Goal: Information Seeking & Learning: Check status

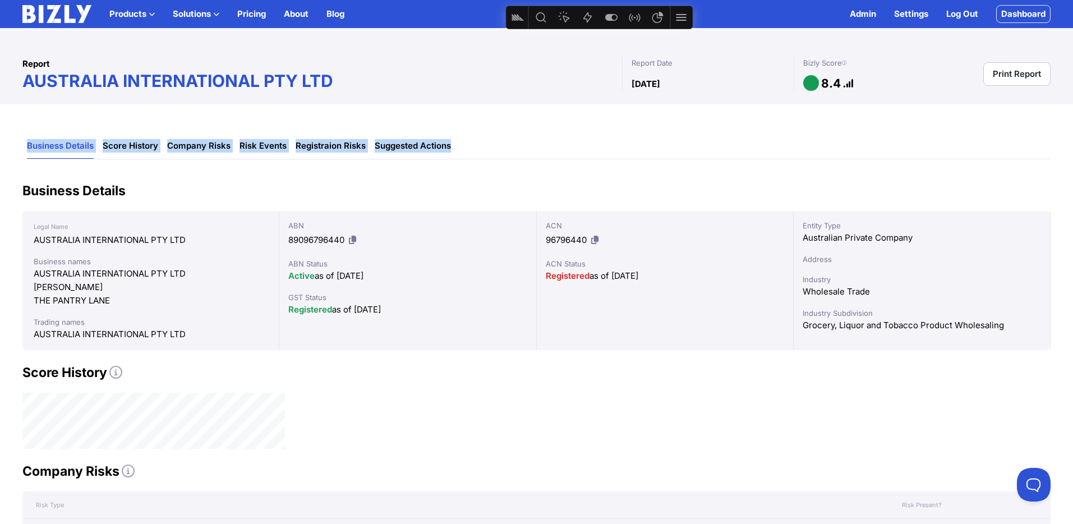
drag, startPoint x: 416, startPoint y: 146, endPoint x: 22, endPoint y: 152, distance: 393.4
copy ul "Business Details Score History Company Risks Risk Events Registraion Risks Sugg…"
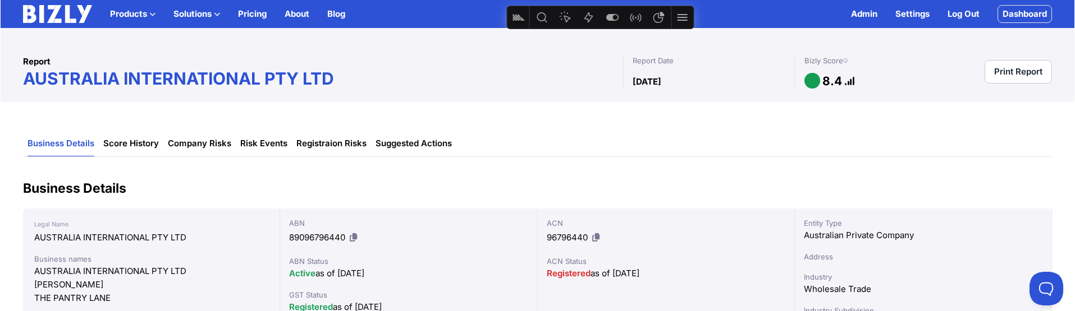
scroll to position [9, 0]
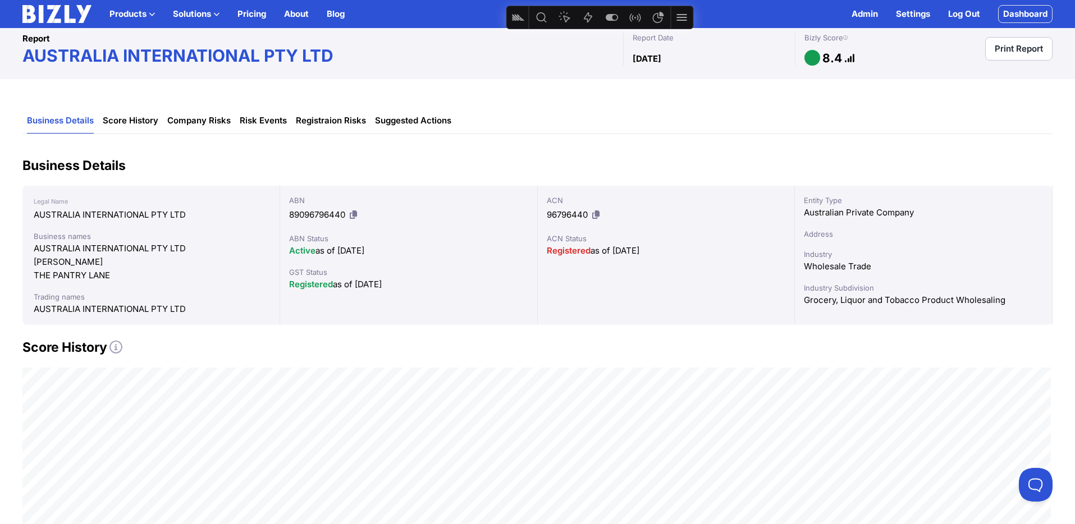
scroll to position [33, 0]
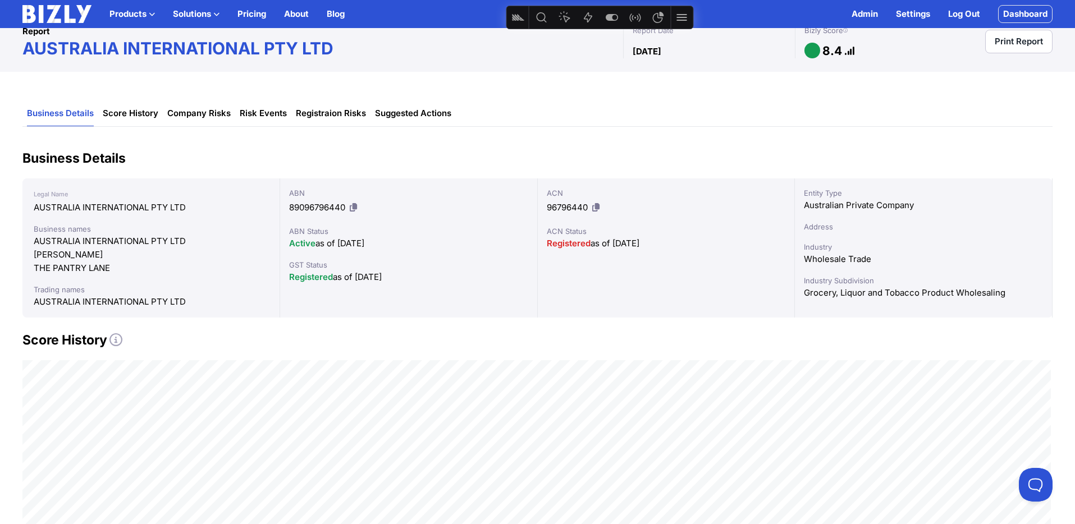
click at [118, 311] on icon at bounding box center [115, 339] width 13 height 13
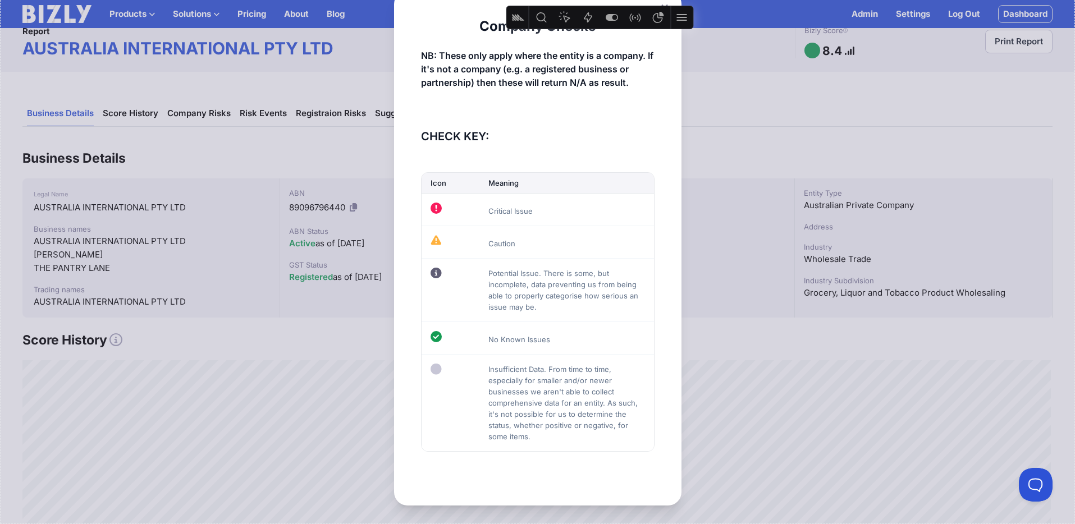
scroll to position [0, 0]
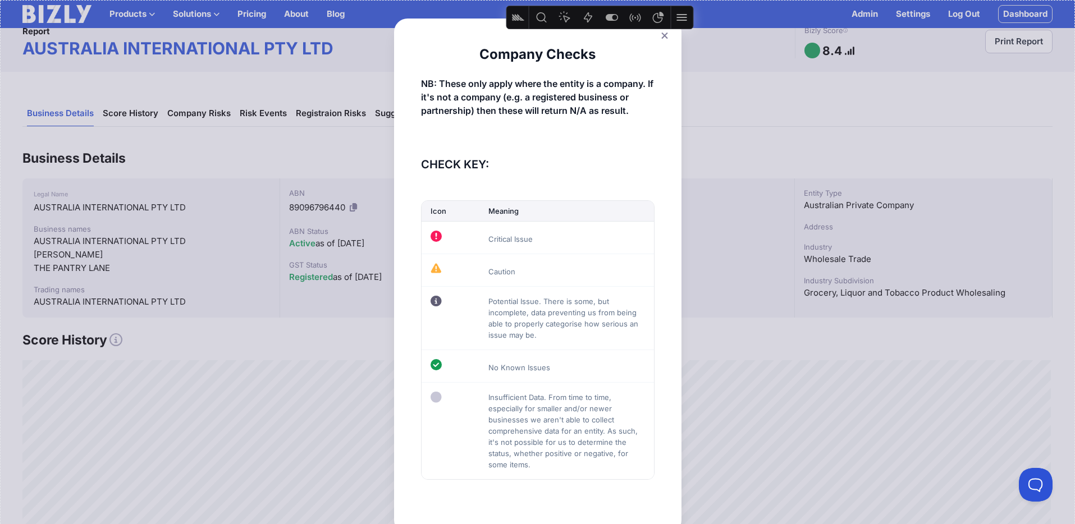
drag, startPoint x: 666, startPoint y: 34, endPoint x: 652, endPoint y: 47, distance: 19.0
click at [665, 34] on icon at bounding box center [664, 36] width 6 height 6
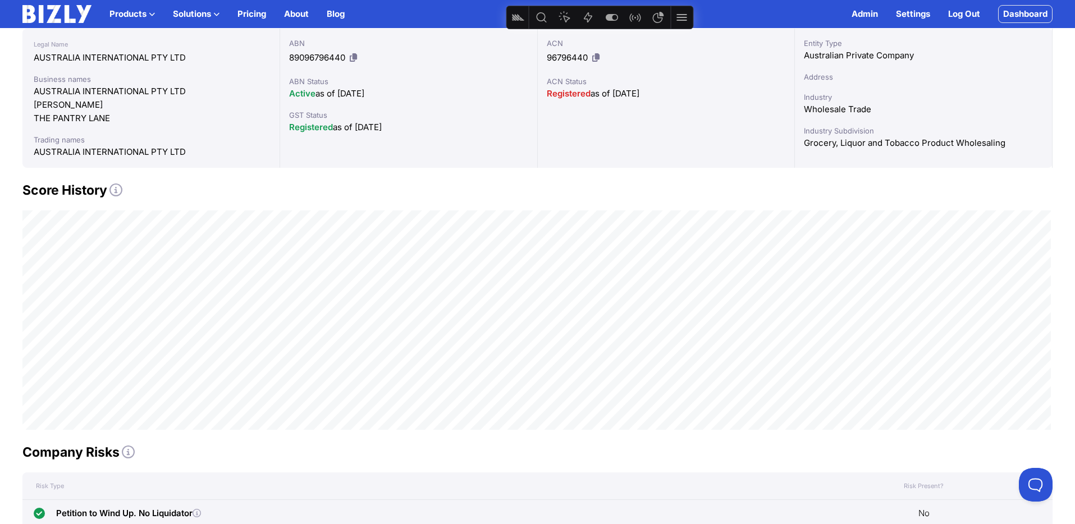
scroll to position [199, 0]
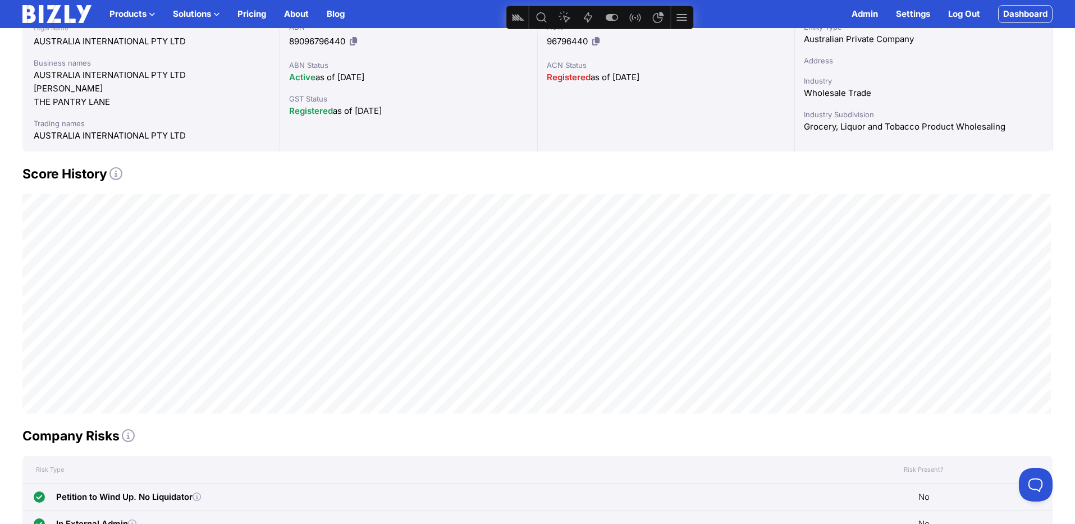
drag, startPoint x: 126, startPoint y: 434, endPoint x: 120, endPoint y: 436, distance: 6.0
click at [126, 311] on icon at bounding box center [128, 435] width 13 height 13
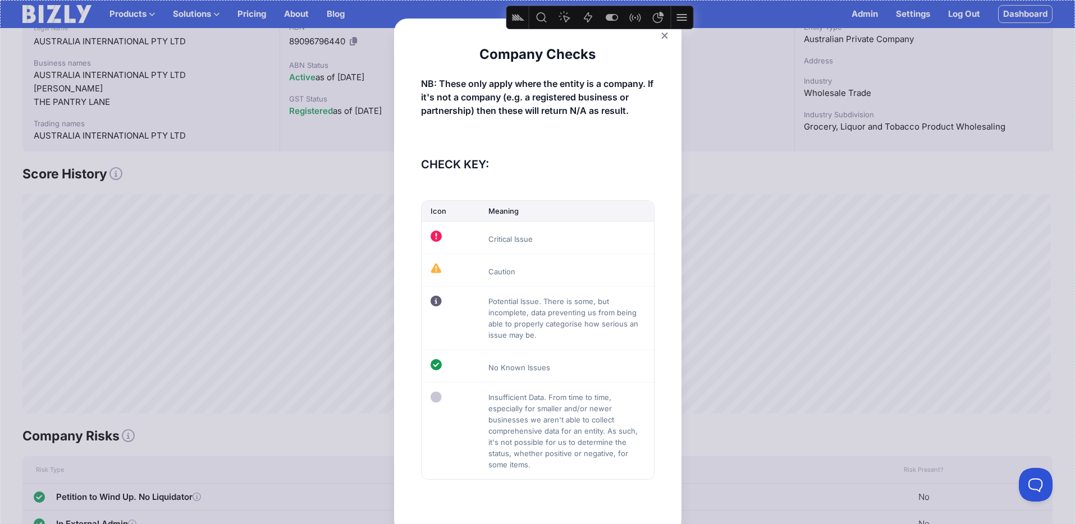
click at [661, 33] on icon at bounding box center [664, 36] width 6 height 6
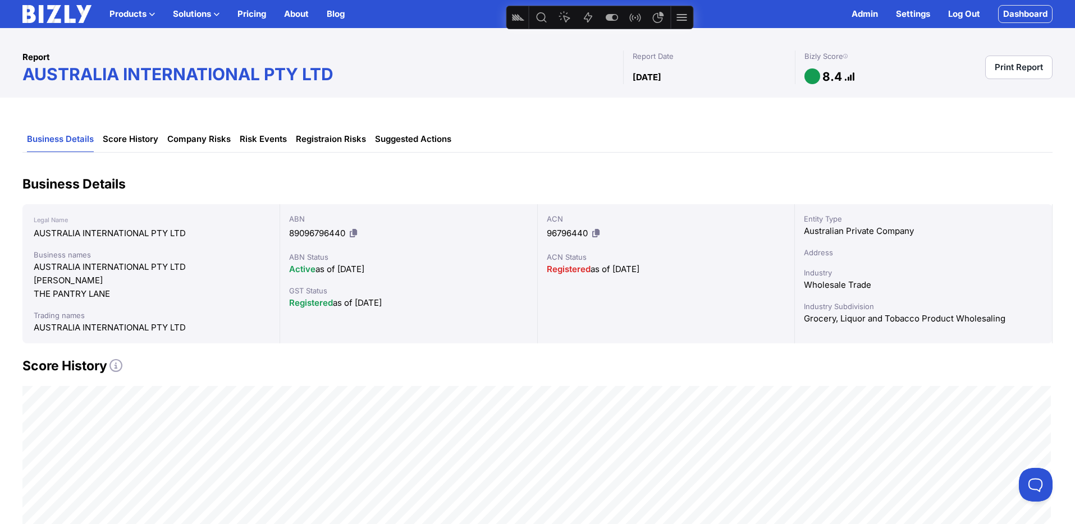
scroll to position [0, 0]
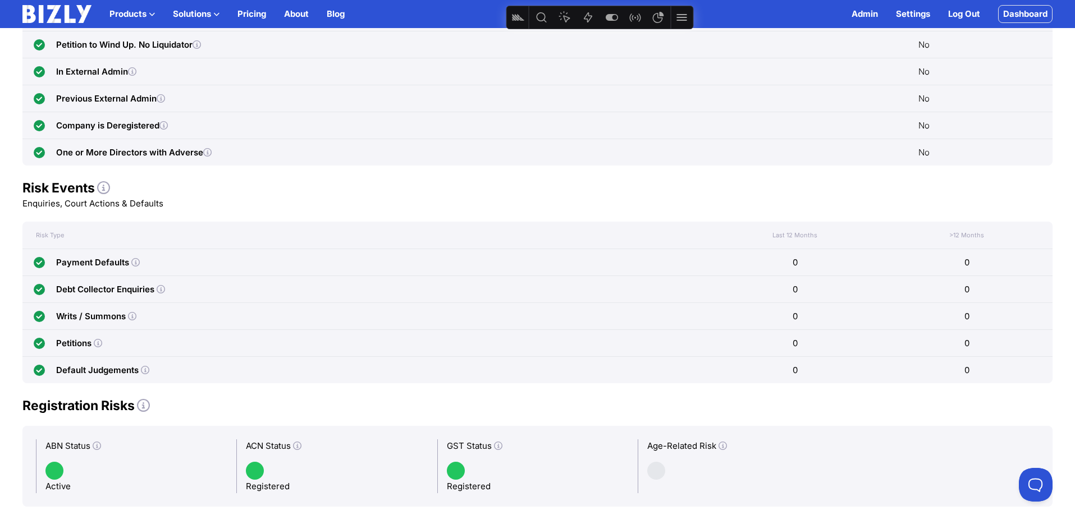
click at [102, 187] on icon at bounding box center [103, 187] width 13 height 13
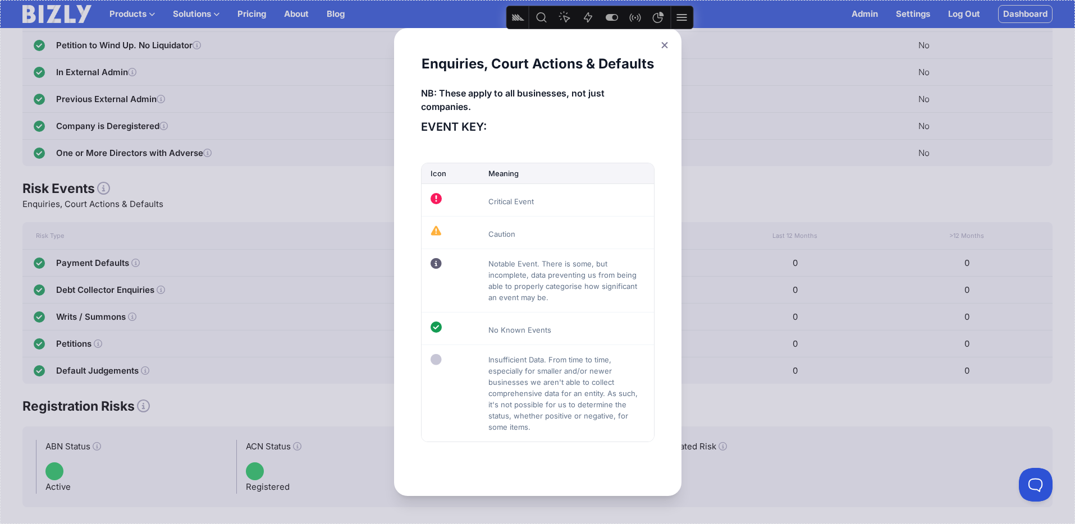
click at [666, 42] on icon at bounding box center [664, 45] width 6 height 6
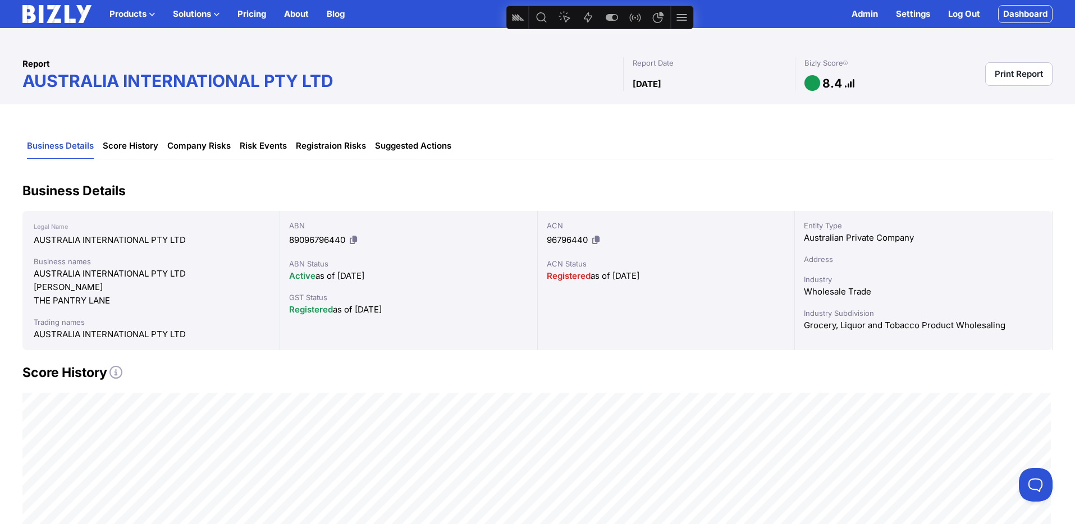
scroll to position [2, 0]
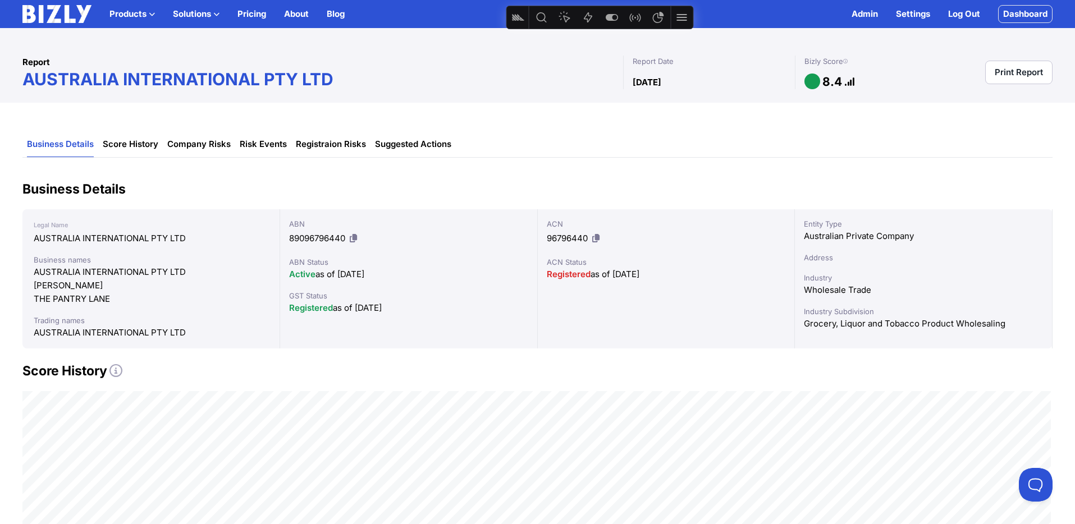
click at [43, 12] on img at bounding box center [56, 14] width 69 height 18
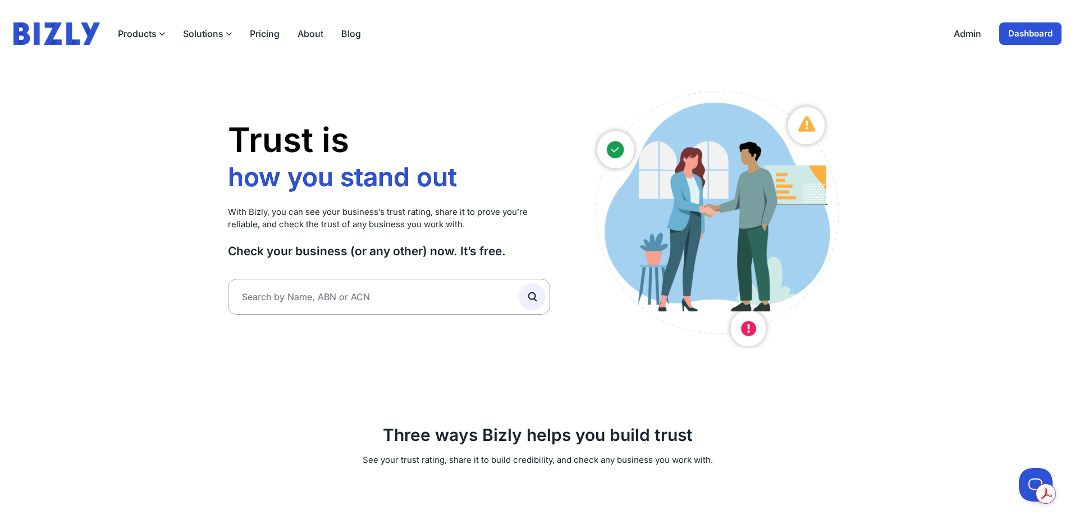
click at [1022, 26] on link "Dashboard" at bounding box center [1030, 33] width 62 height 22
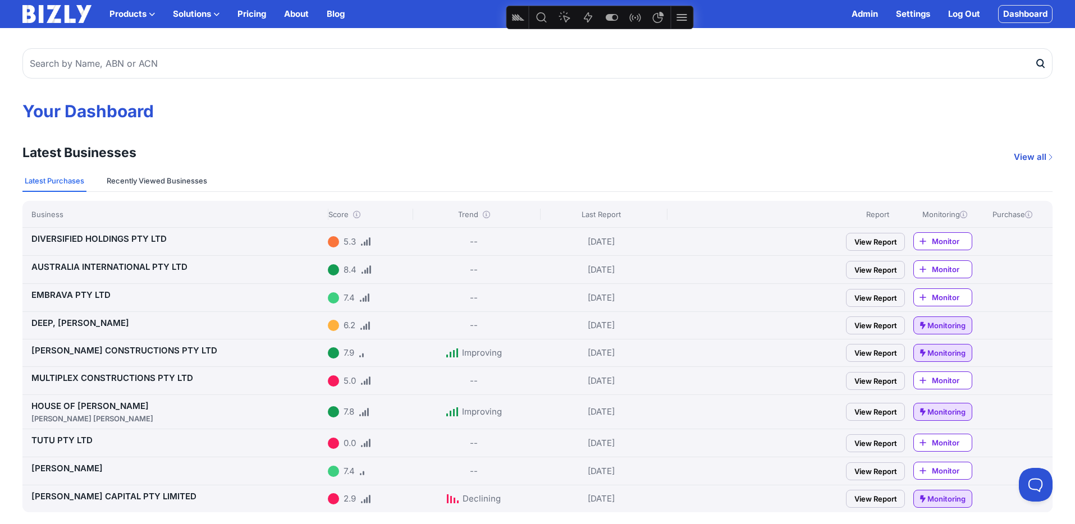
click at [150, 177] on button "Recently Viewed Businesses" at bounding box center [156, 181] width 105 height 21
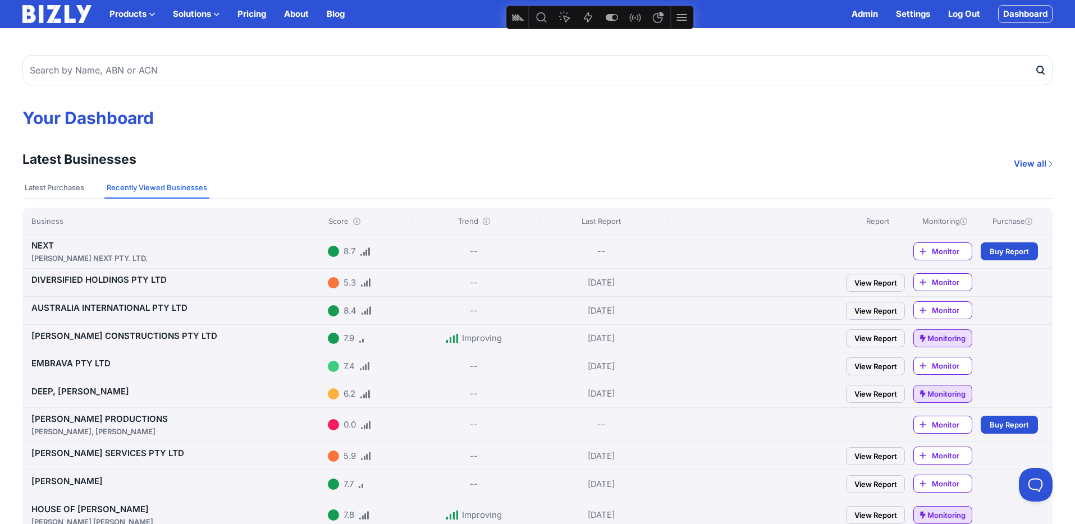
click at [171, 192] on button "Recently Viewed Businesses" at bounding box center [156, 187] width 105 height 21
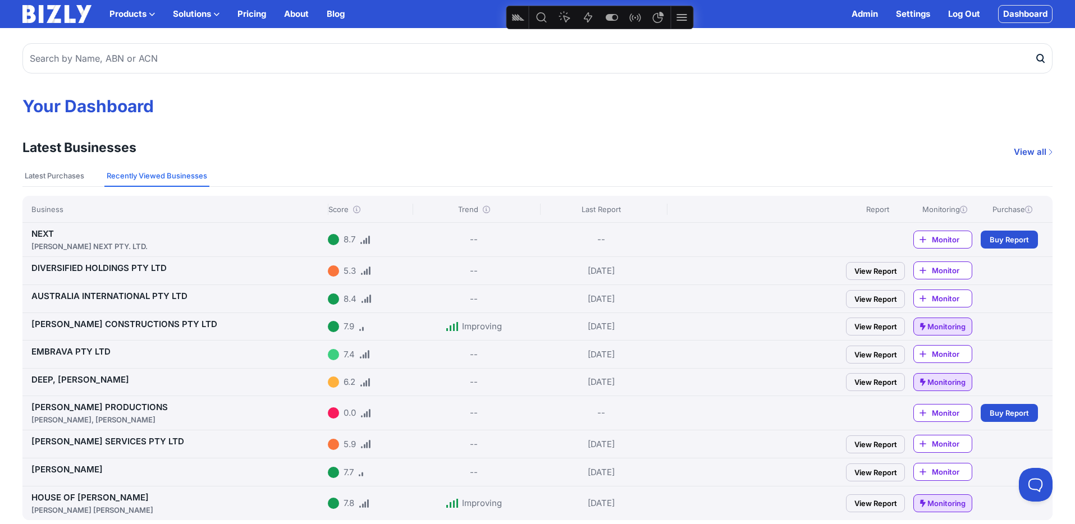
scroll to position [10, 0]
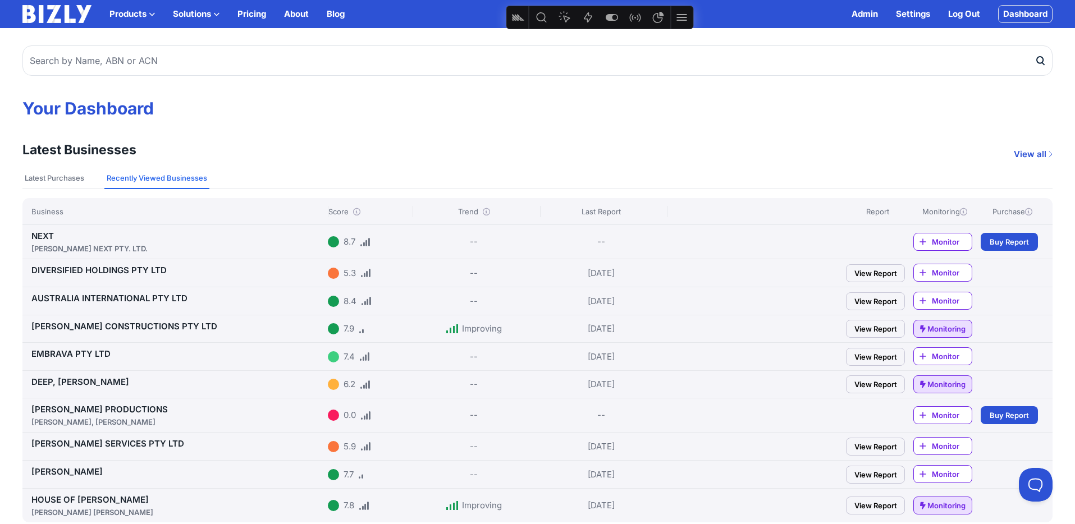
click at [1036, 151] on link "View all" at bounding box center [1032, 154] width 39 height 13
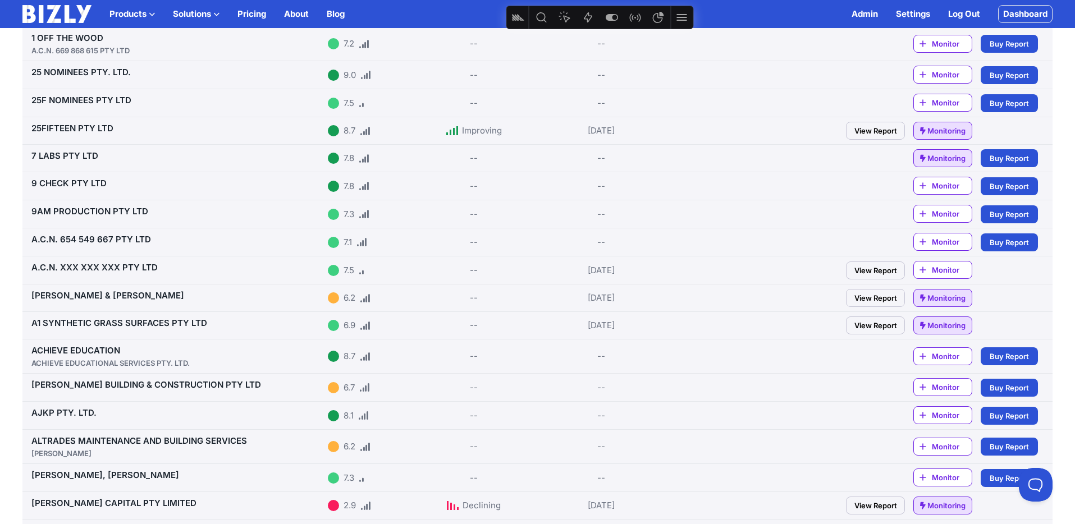
scroll to position [103, 0]
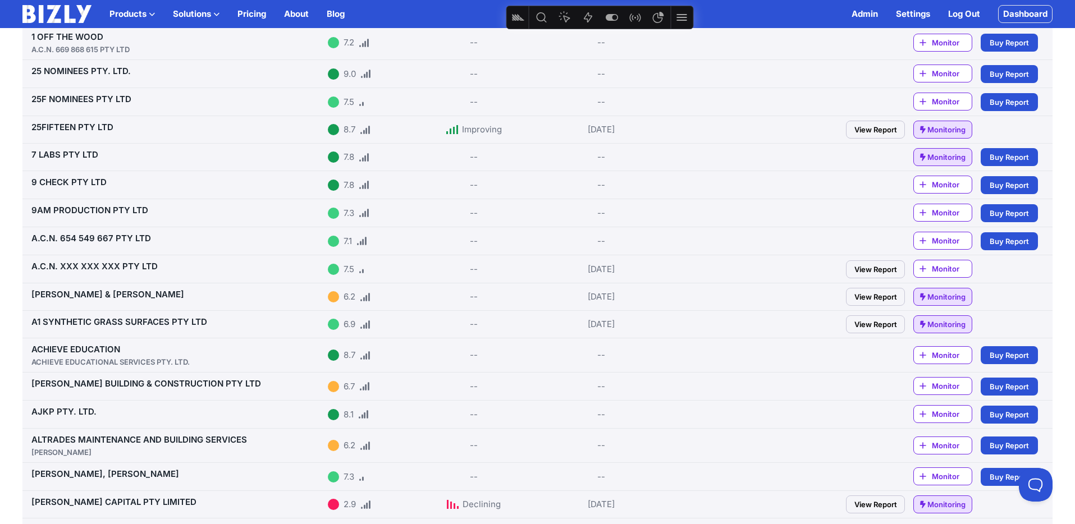
click at [1013, 187] on span "Buy Report" at bounding box center [1008, 185] width 39 height 11
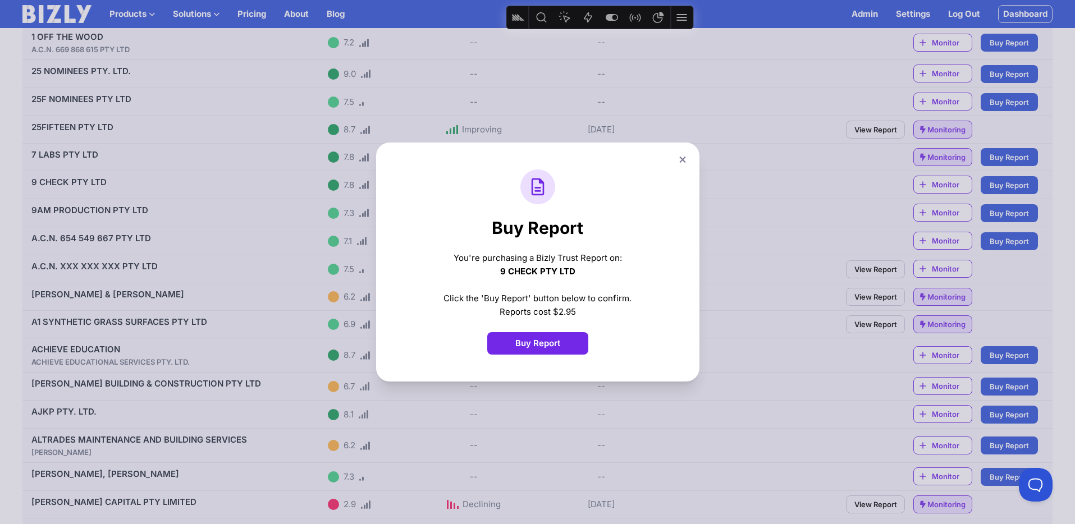
scroll to position [102, 0]
click at [554, 346] on button "Buy Report" at bounding box center [537, 343] width 101 height 22
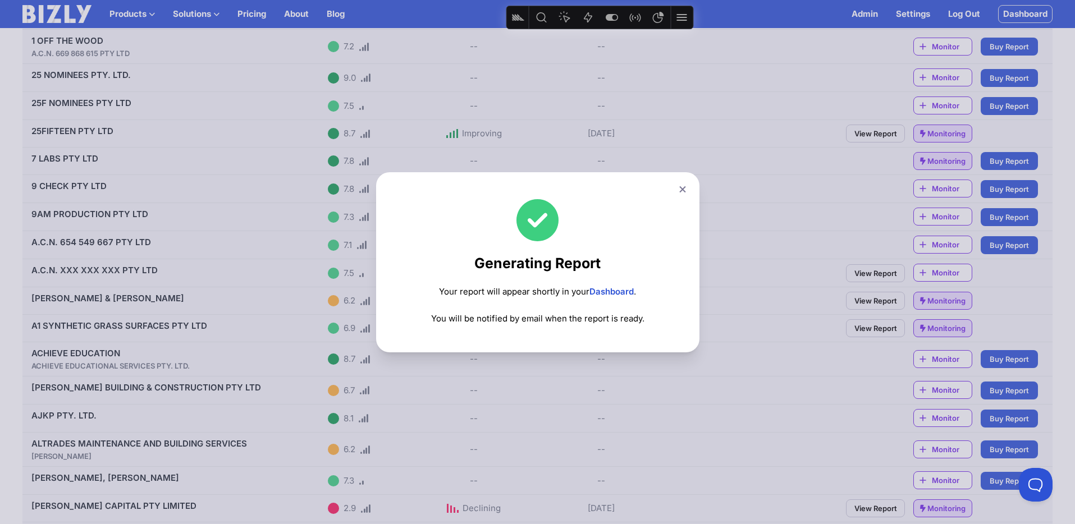
scroll to position [0, 0]
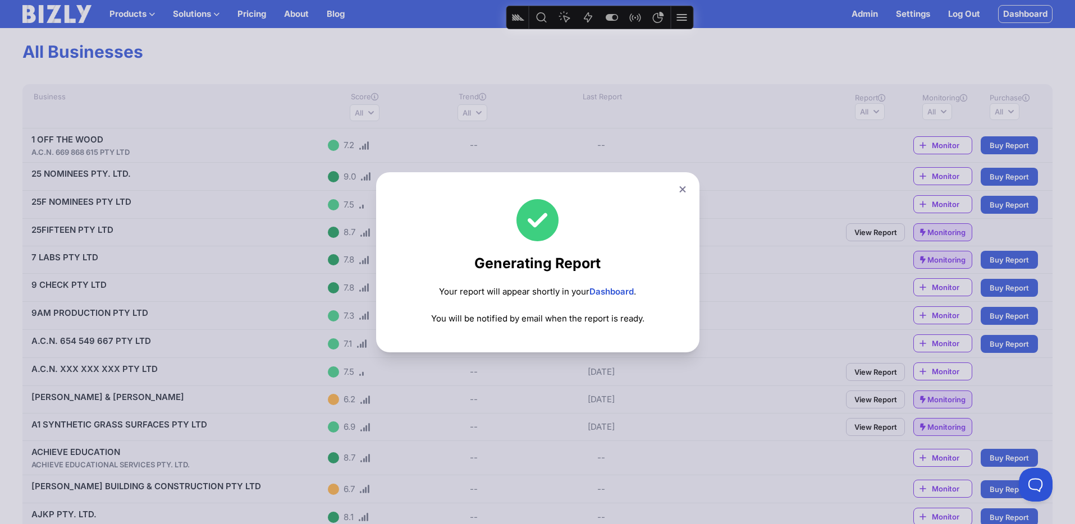
click at [621, 295] on link "Dashboard" at bounding box center [611, 291] width 44 height 11
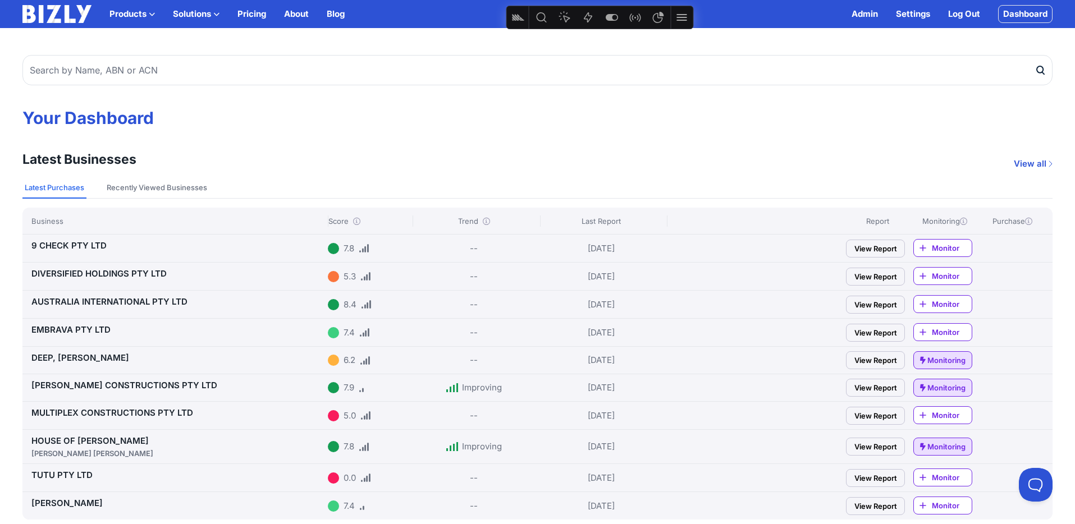
click at [867, 252] on link "View Report" at bounding box center [875, 249] width 59 height 18
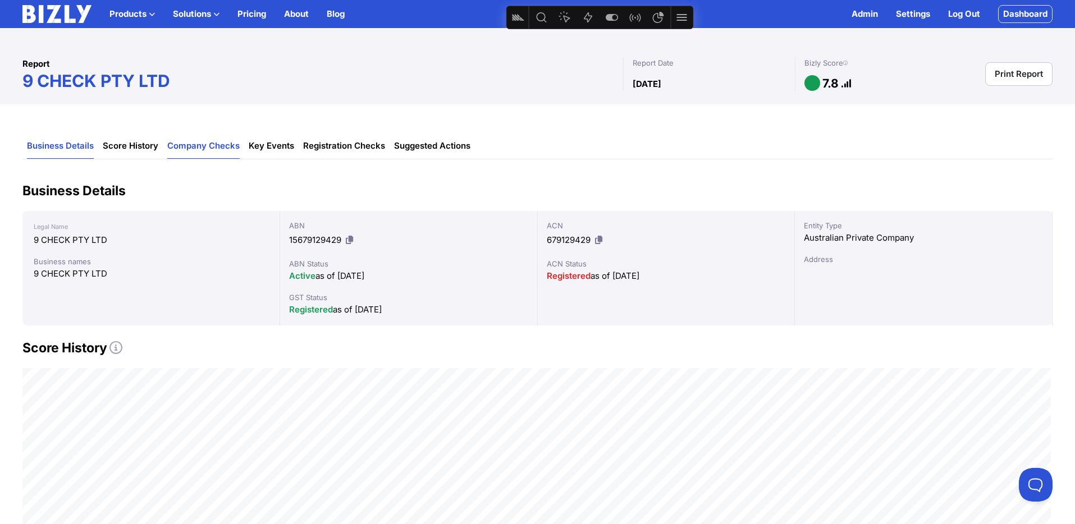
click at [226, 147] on link "Company Checks" at bounding box center [203, 146] width 72 height 25
click at [354, 144] on link "Registration Checks" at bounding box center [344, 146] width 82 height 25
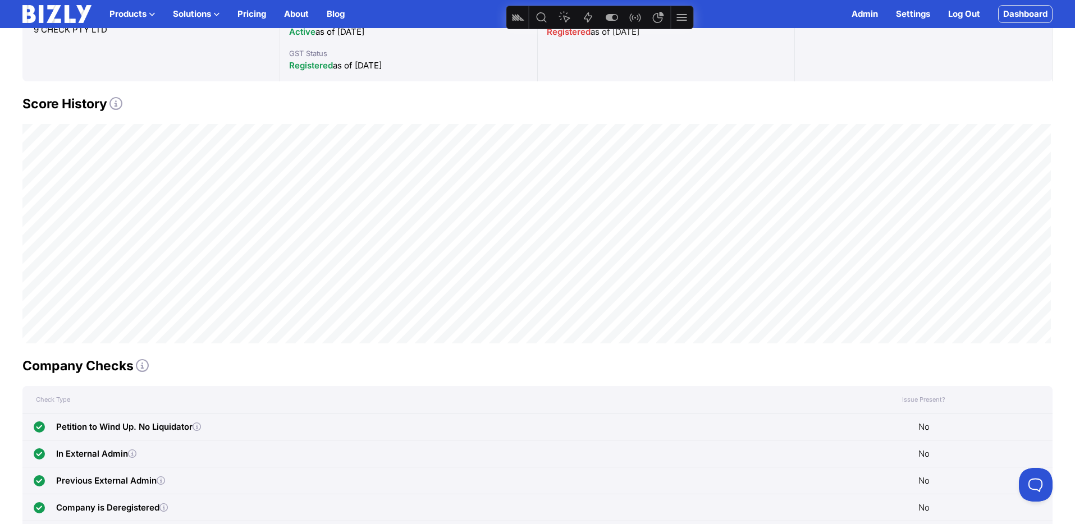
scroll to position [65, 0]
